Goal: Task Accomplishment & Management: Use online tool/utility

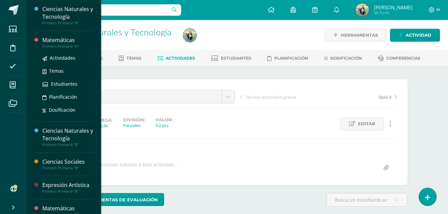
click at [67, 43] on div "Matemáticas" at bounding box center [67, 40] width 51 height 8
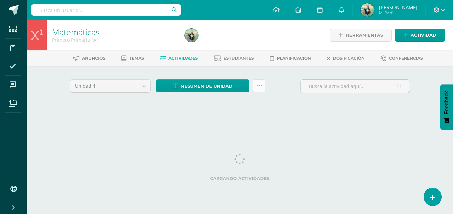
click at [257, 88] on icon at bounding box center [259, 86] width 6 height 6
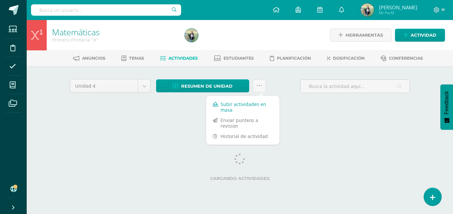
click at [231, 107] on link "Subir actividades en masa" at bounding box center [242, 107] width 73 height 16
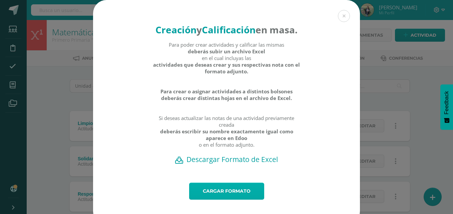
click at [212, 200] on link "Cargar formato" at bounding box center [226, 191] width 75 height 17
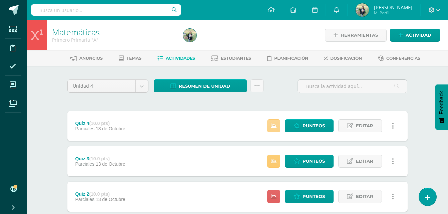
click at [271, 127] on icon at bounding box center [274, 126] width 6 height 6
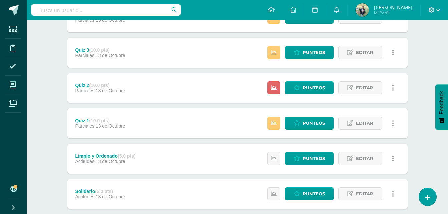
scroll to position [105, 0]
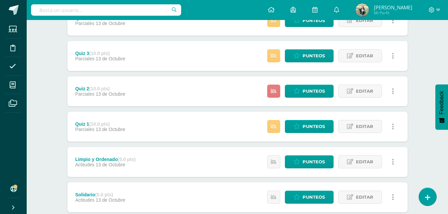
click at [273, 90] on icon at bounding box center [274, 91] width 6 height 6
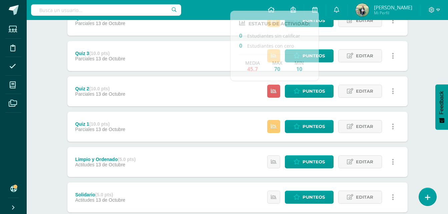
click at [422, 60] on div "Matemáticas Primero Primaria "A" Herramientas Detalle de asistencias Actividad …" at bounding box center [237, 155] width 421 height 481
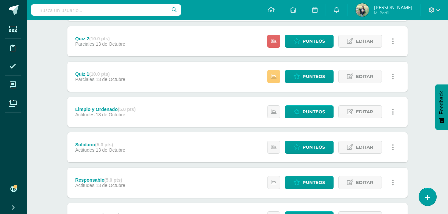
scroll to position [0, 0]
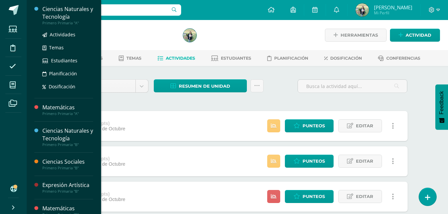
click at [64, 16] on div "Ciencias Naturales y Tecnología" at bounding box center [67, 12] width 51 height 15
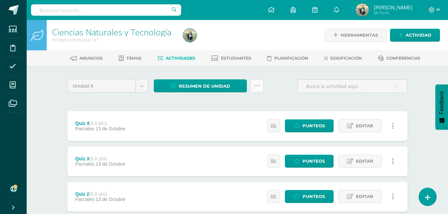
click at [256, 86] on icon at bounding box center [257, 86] width 6 height 6
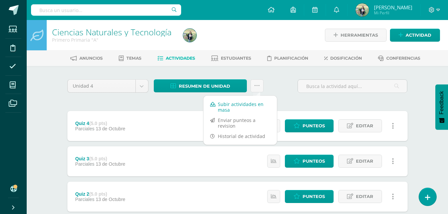
click at [230, 107] on link "Subir actividades en masa" at bounding box center [239, 107] width 73 height 16
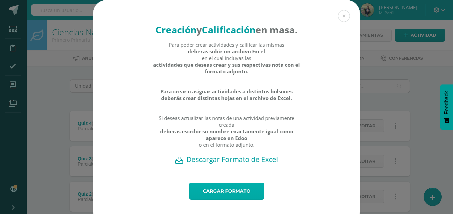
click at [227, 200] on link "Cargar formato" at bounding box center [226, 191] width 75 height 17
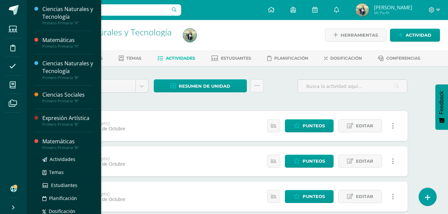
click at [62, 142] on div "Matemáticas" at bounding box center [67, 142] width 51 height 8
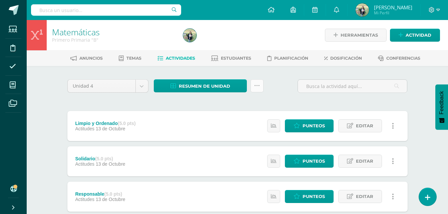
click at [256, 84] on icon at bounding box center [257, 86] width 6 height 6
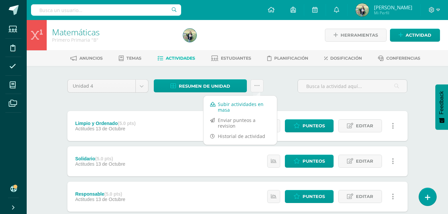
click at [227, 104] on link "Subir actividades en masa" at bounding box center [239, 107] width 73 height 16
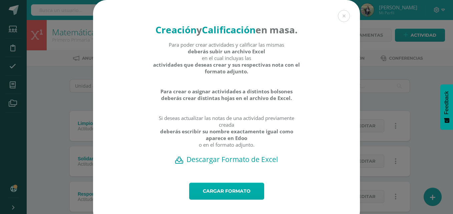
click at [230, 200] on link "Cargar formato" at bounding box center [226, 191] width 75 height 17
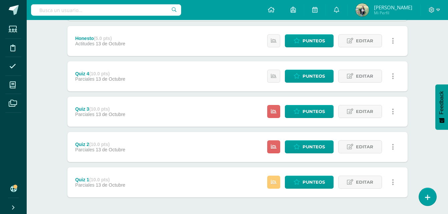
scroll to position [263, 0]
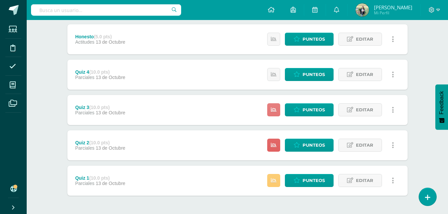
click at [273, 111] on icon at bounding box center [274, 110] width 6 height 6
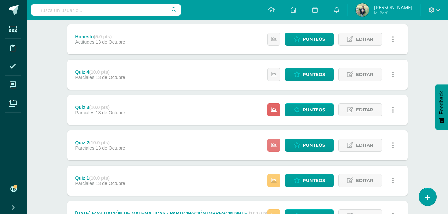
click at [272, 147] on icon at bounding box center [274, 145] width 6 height 6
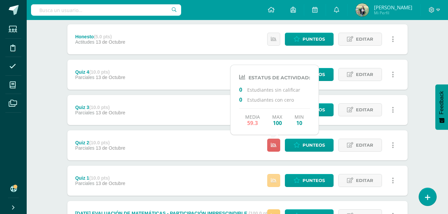
click at [273, 182] on icon at bounding box center [274, 181] width 6 height 6
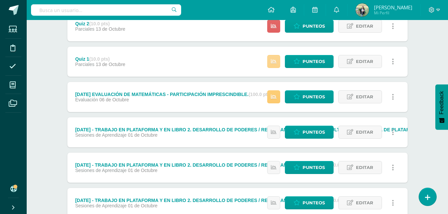
scroll to position [365, 0]
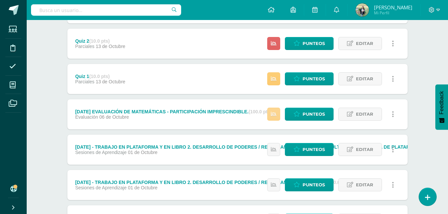
click at [277, 115] on link at bounding box center [273, 114] width 13 height 13
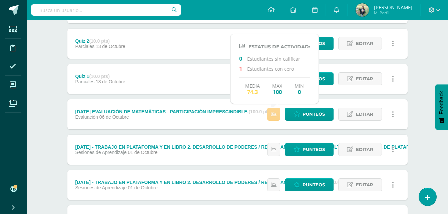
click at [274, 115] on icon at bounding box center [274, 114] width 6 height 6
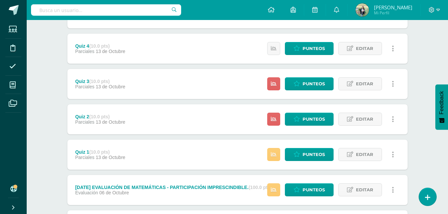
scroll to position [276, 0]
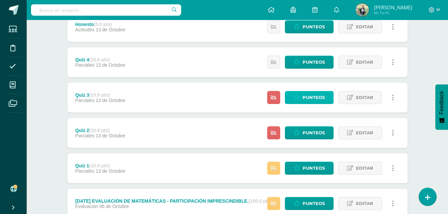
click at [312, 96] on span "Punteos" at bounding box center [313, 97] width 22 height 12
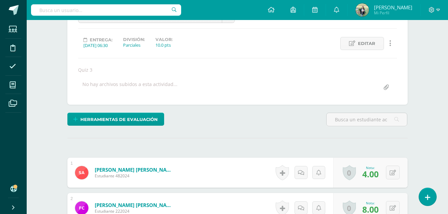
scroll to position [71, 0]
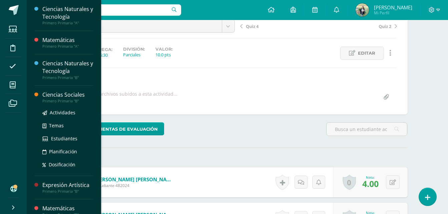
click at [56, 98] on div "Ciencias Sociales" at bounding box center [67, 95] width 51 height 8
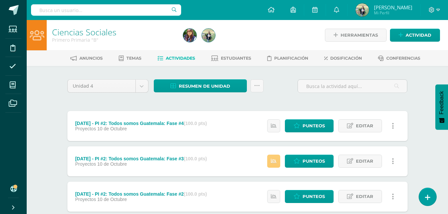
drag, startPoint x: 398, startPoint y: 17, endPoint x: 297, endPoint y: 154, distance: 170.1
click at [297, 154] on div "Estatus de Actividad: 0 Estudiantes sin calificar 0 Estudiantes con cero Media …" at bounding box center [332, 161] width 150 height 30
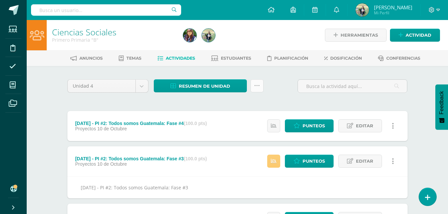
click at [256, 85] on icon at bounding box center [257, 86] width 6 height 6
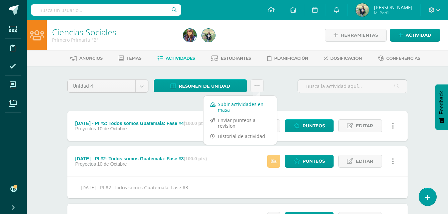
click at [226, 106] on link "Subir actividades en masa" at bounding box center [239, 107] width 73 height 16
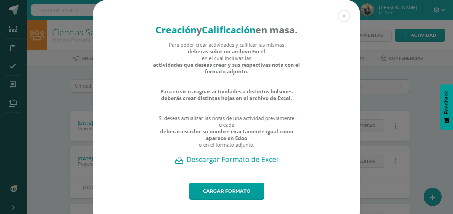
click at [224, 164] on h2 "Descargar Formato de Excel" at bounding box center [226, 159] width 243 height 9
click at [340, 17] on button at bounding box center [344, 16] width 12 height 12
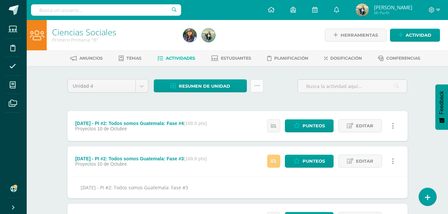
click at [258, 87] on icon at bounding box center [257, 86] width 6 height 6
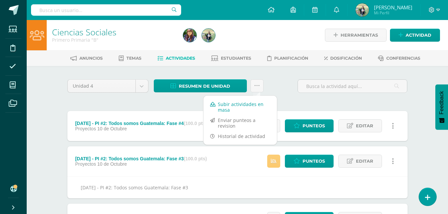
click at [225, 106] on link "Subir actividades en masa" at bounding box center [239, 107] width 73 height 16
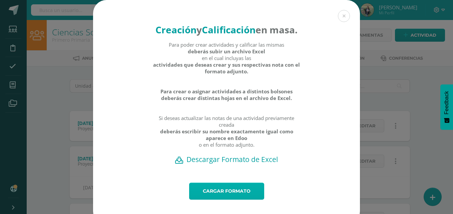
click at [234, 200] on link "Cargar formato" at bounding box center [226, 191] width 75 height 17
click at [342, 17] on button at bounding box center [344, 16] width 12 height 12
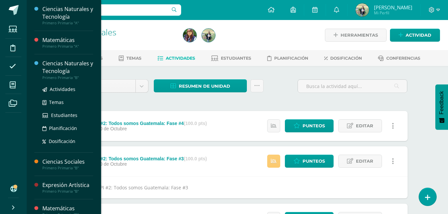
click at [60, 70] on div "Ciencias Naturales y Tecnología" at bounding box center [67, 67] width 51 height 15
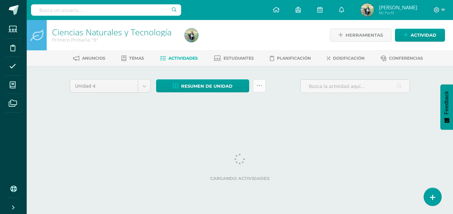
click at [260, 89] on link at bounding box center [259, 85] width 13 height 13
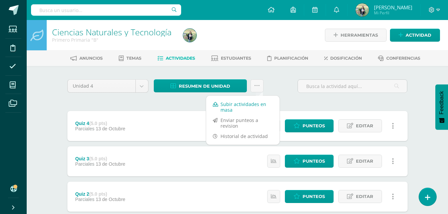
click at [232, 106] on link "Subir actividades en masa" at bounding box center [242, 107] width 73 height 16
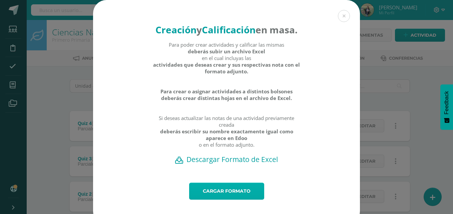
click at [230, 200] on link "Cargar formato" at bounding box center [226, 191] width 75 height 17
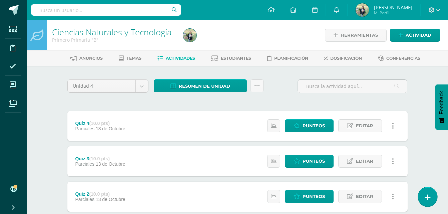
click at [431, 198] on link at bounding box center [427, 196] width 19 height 19
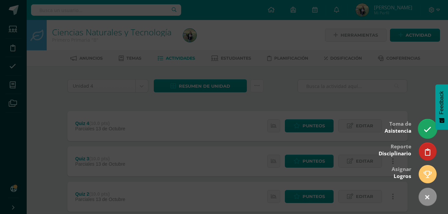
click at [425, 129] on icon at bounding box center [427, 130] width 8 height 8
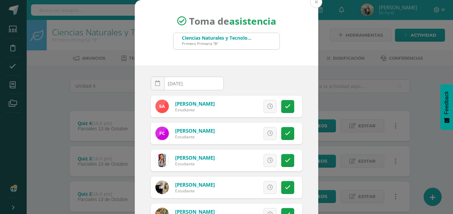
click at [312, 3] on button at bounding box center [316, 2] width 12 height 12
